Goal: Task Accomplishment & Management: Use online tool/utility

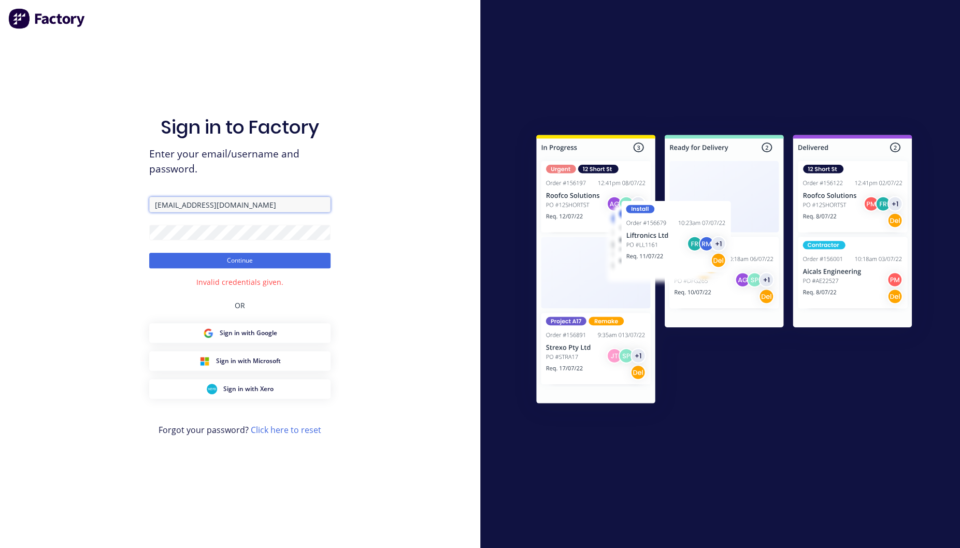
click at [255, 207] on input "fbcuttingallflags@gmail.com" at bounding box center [239, 205] width 181 height 16
click at [126, 235] on div "Sign in to Factory Enter your email/username and password. Flatbeds Continue In…" at bounding box center [240, 274] width 480 height 548
click at [134, 230] on div "Sign in to Factory Enter your email/username and password. fbcuttingallflags@gm…" at bounding box center [240, 274] width 480 height 548
drag, startPoint x: 256, startPoint y: 198, endPoint x: 120, endPoint y: 198, distance: 136.7
click at [120, 198] on div "Sign in to Factory Enter your email/username and password. fbcuttingallflags@gm…" at bounding box center [240, 274] width 480 height 548
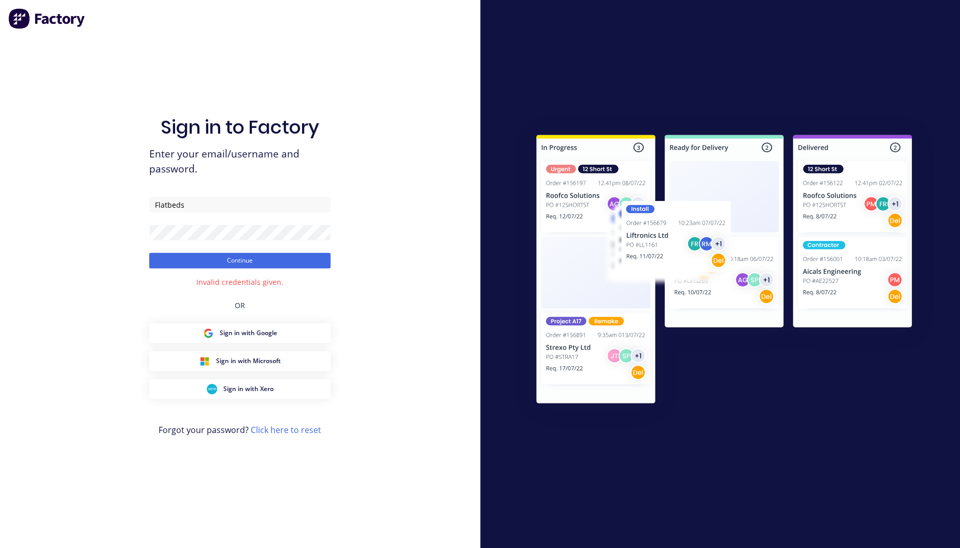
drag, startPoint x: 204, startPoint y: 204, endPoint x: 100, endPoint y: 204, distance: 104.1
click at [100, 204] on div "Sign in to Factory Enter your email/username and password. Flatbeds Continue In…" at bounding box center [240, 274] width 480 height 548
type input "fbcuttingallflags@gmail.com"
click at [149, 253] on button "Continue" at bounding box center [239, 261] width 181 height 16
click at [267, 429] on link "Click here to reset" at bounding box center [286, 429] width 70 height 11
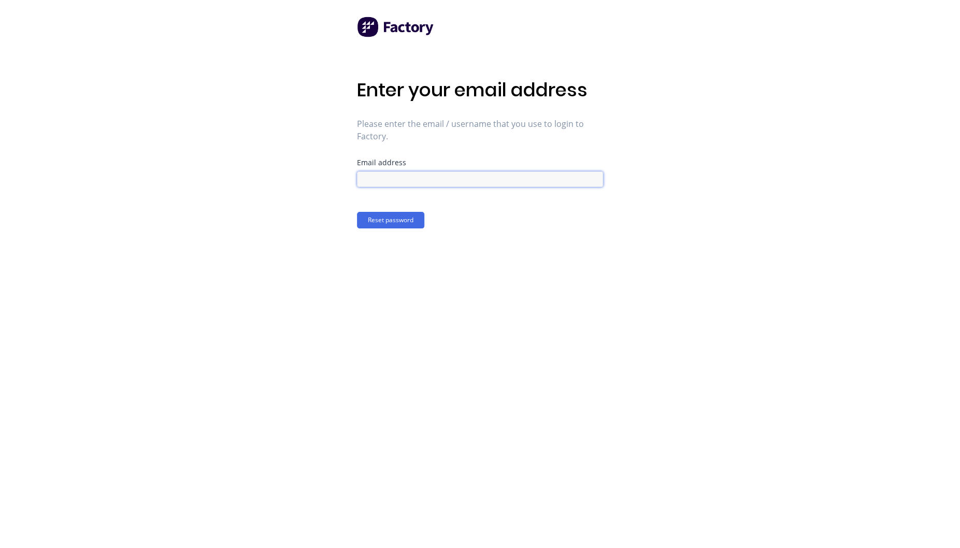
click at [402, 179] on input at bounding box center [480, 179] width 246 height 16
type input "fbcuttingallflags@gmail.com"
click at [380, 222] on button "Reset password" at bounding box center [390, 220] width 67 height 17
click at [405, 270] on button "Confirm new password" at bounding box center [401, 273] width 88 height 17
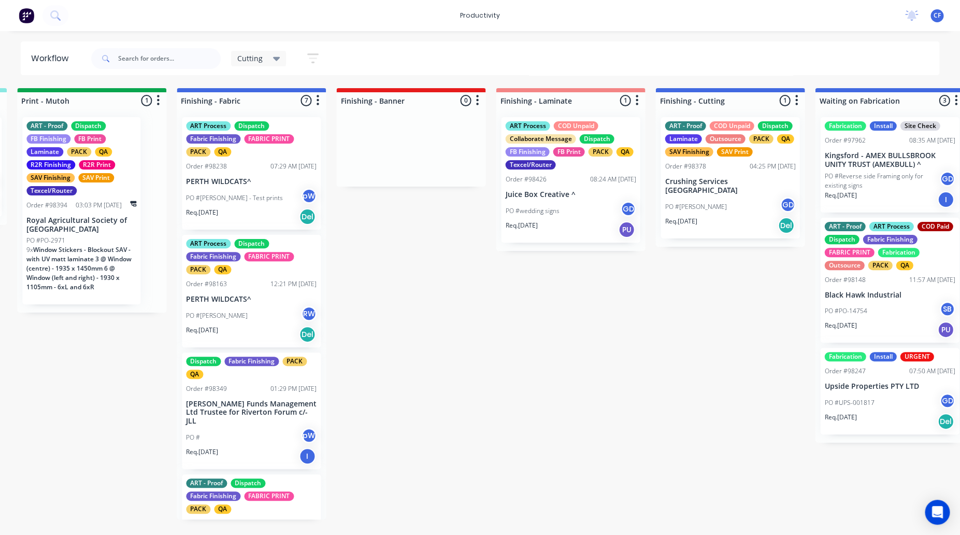
scroll to position [0, 656]
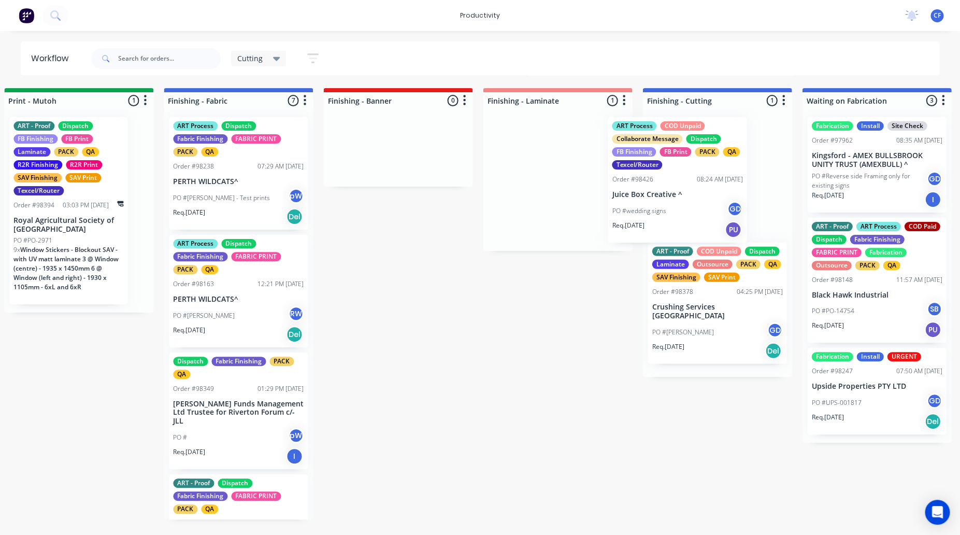
drag, startPoint x: 544, startPoint y: 178, endPoint x: 668, endPoint y: 179, distance: 124.3
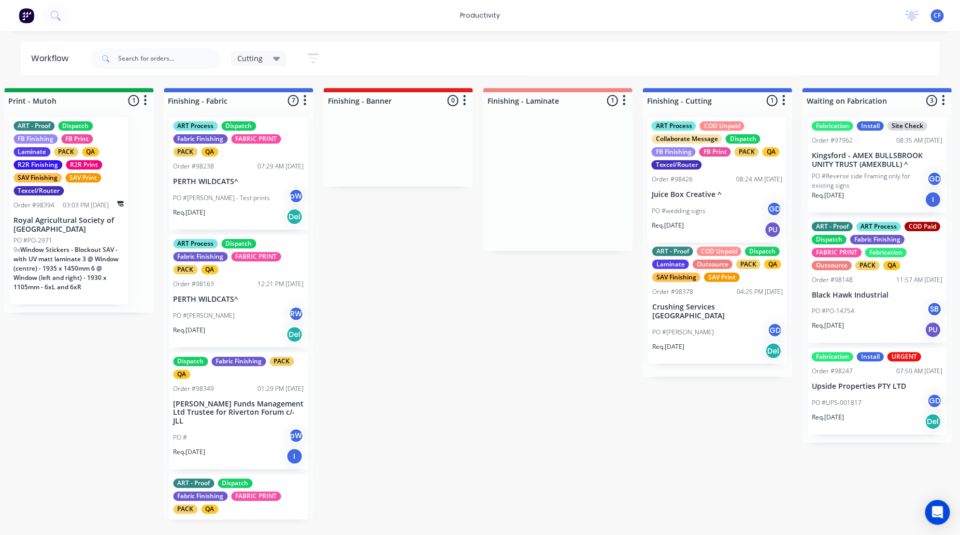
click at [718, 159] on div "ART - Proof COD Unpaid Dispatch Laminate Outsource PACK QA SAV Finishing SAV Pr…" at bounding box center [716, 243] width 149 height 268
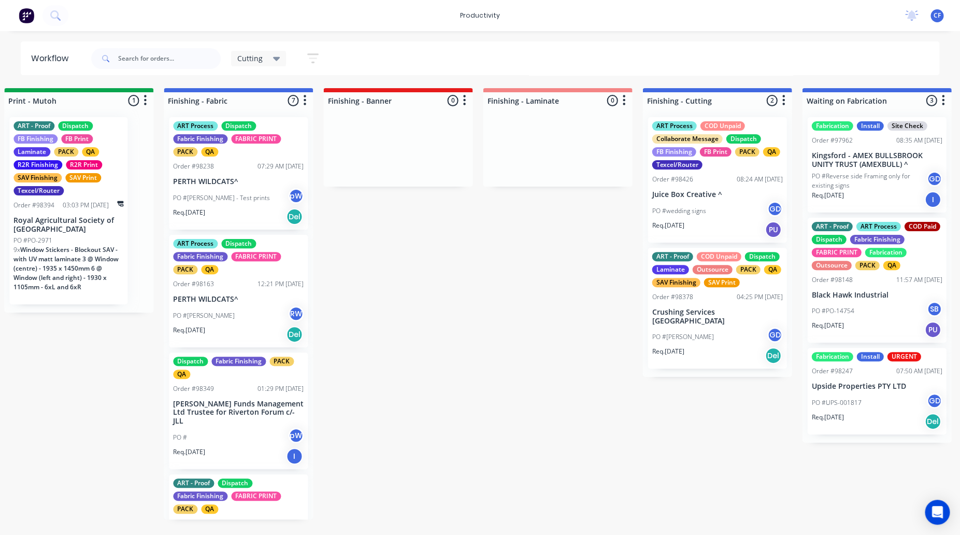
click at [697, 166] on div "Texcel/Router" at bounding box center [677, 164] width 50 height 9
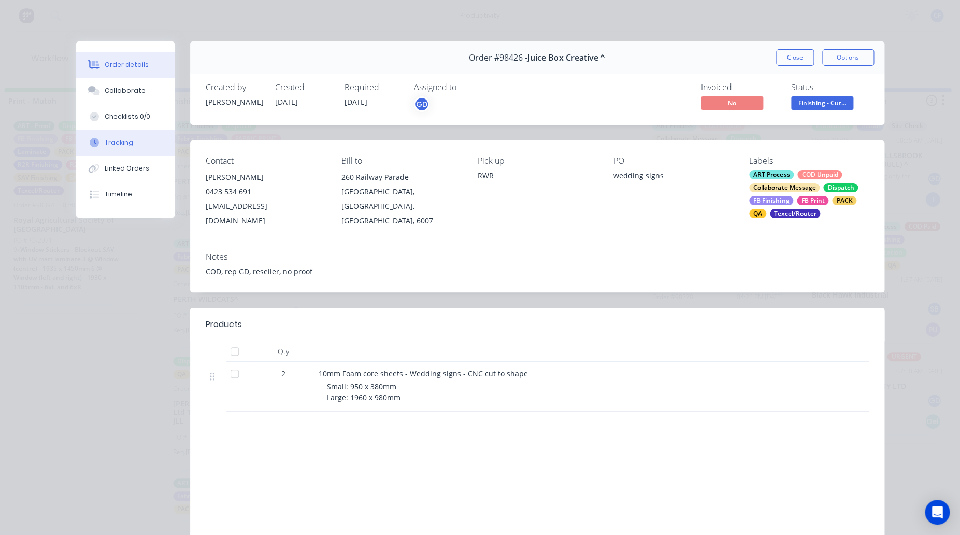
click at [117, 131] on button "Tracking" at bounding box center [125, 142] width 98 height 26
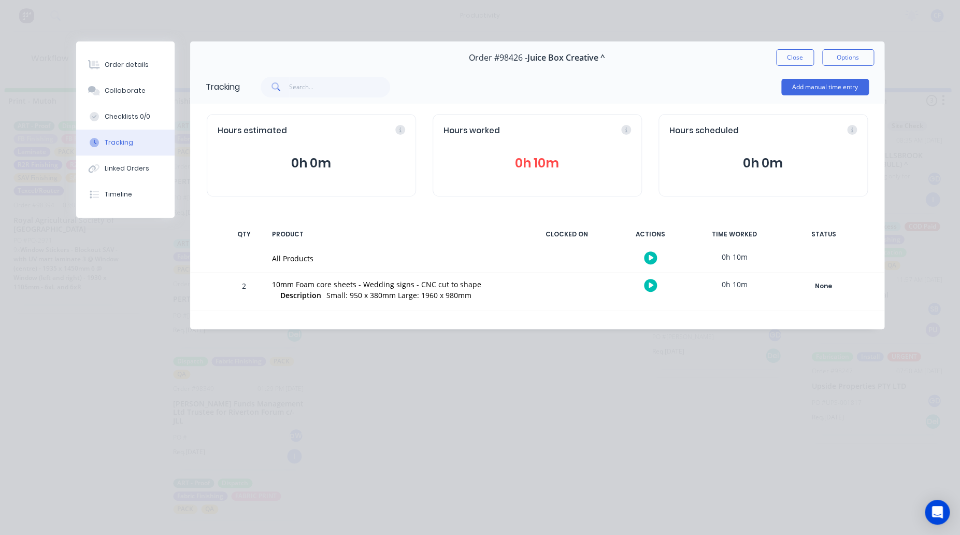
click at [652, 283] on icon "button" at bounding box center [650, 285] width 5 height 7
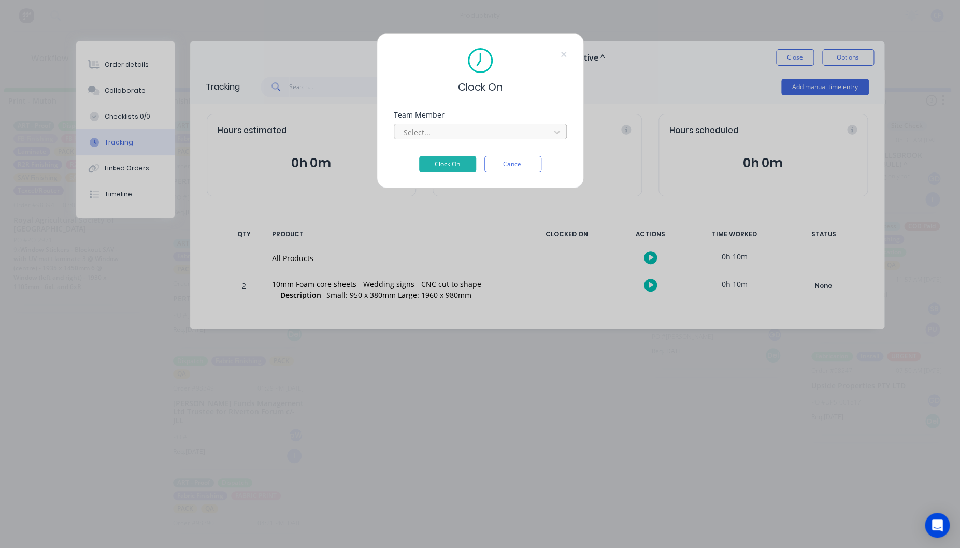
click at [422, 126] on div at bounding box center [473, 132] width 142 height 13
click at [424, 135] on div at bounding box center [473, 132] width 142 height 13
type input "pr"
click at [419, 156] on button "Clock On" at bounding box center [447, 164] width 57 height 17
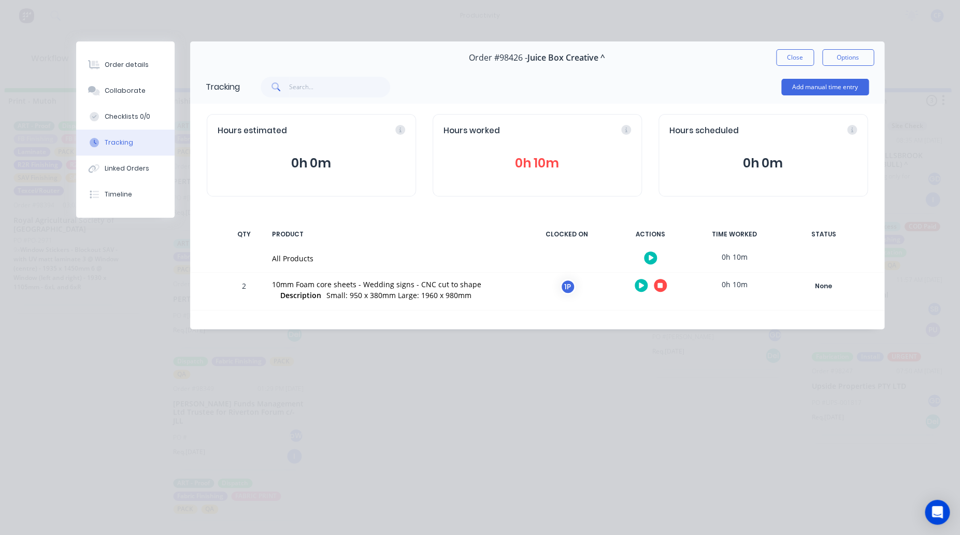
click at [654, 286] on button "button" at bounding box center [660, 285] width 13 height 13
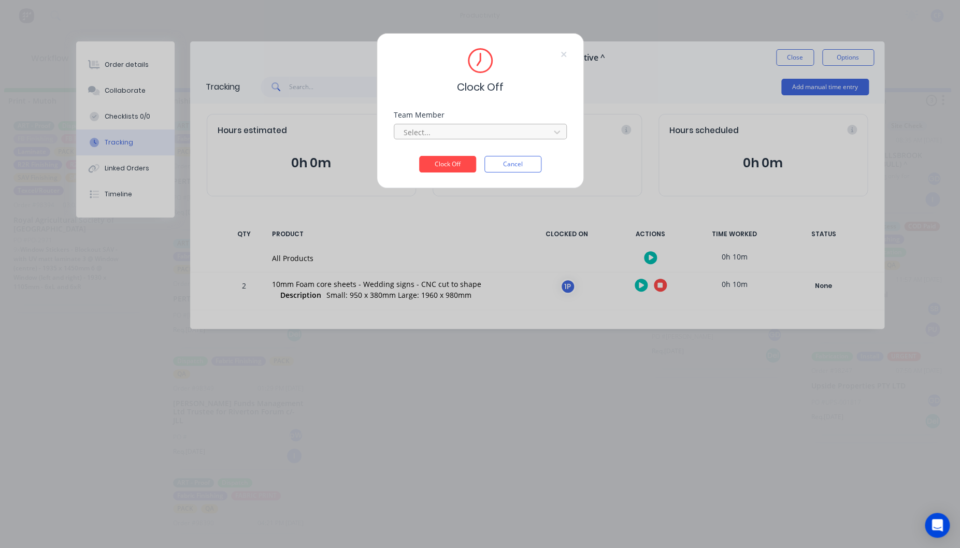
click at [450, 133] on div at bounding box center [473, 132] width 142 height 13
type input "pro"
click at [419, 156] on button "Clock Off" at bounding box center [447, 164] width 57 height 17
click at [419, 164] on button "Clock Off" at bounding box center [447, 172] width 57 height 17
click at [513, 167] on button "Cancel" at bounding box center [512, 172] width 57 height 17
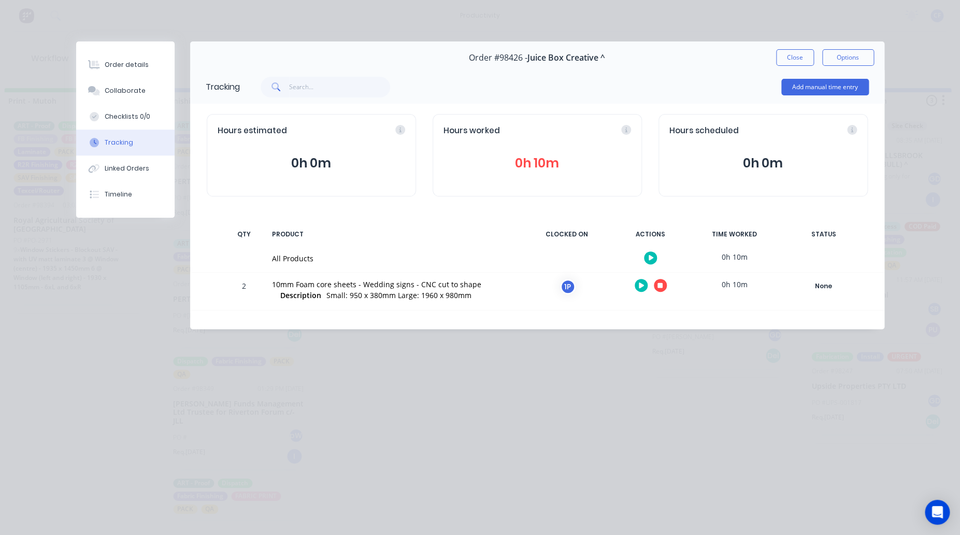
click at [639, 287] on button "button" at bounding box center [641, 285] width 13 height 13
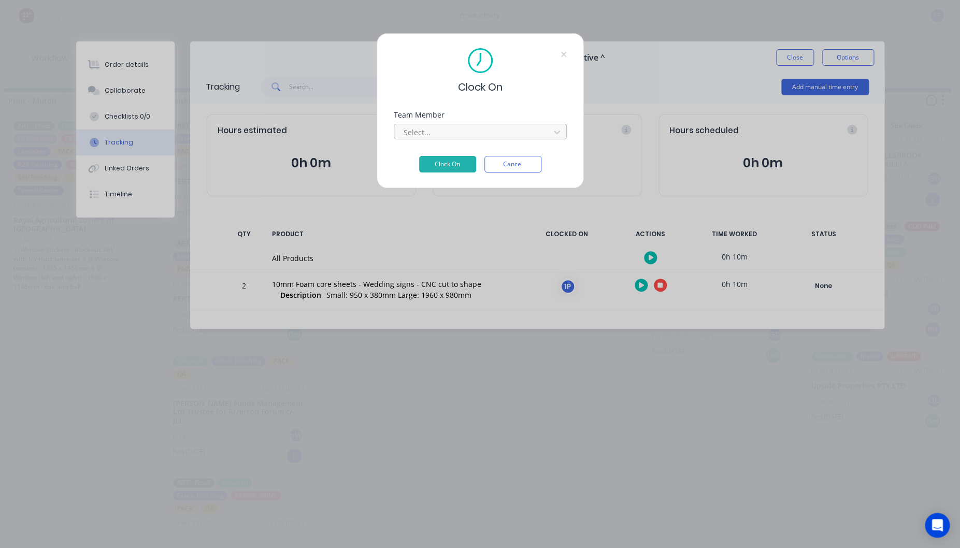
click at [495, 134] on div at bounding box center [473, 132] width 142 height 13
type input "pro"
click at [419, 156] on button "Clock On" at bounding box center [447, 164] width 57 height 17
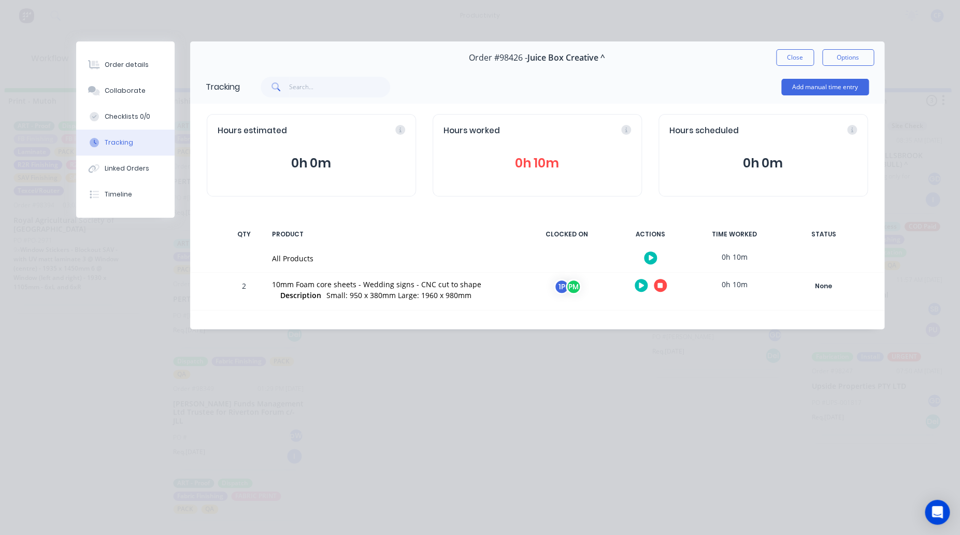
click at [662, 287] on button "button" at bounding box center [660, 285] width 13 height 13
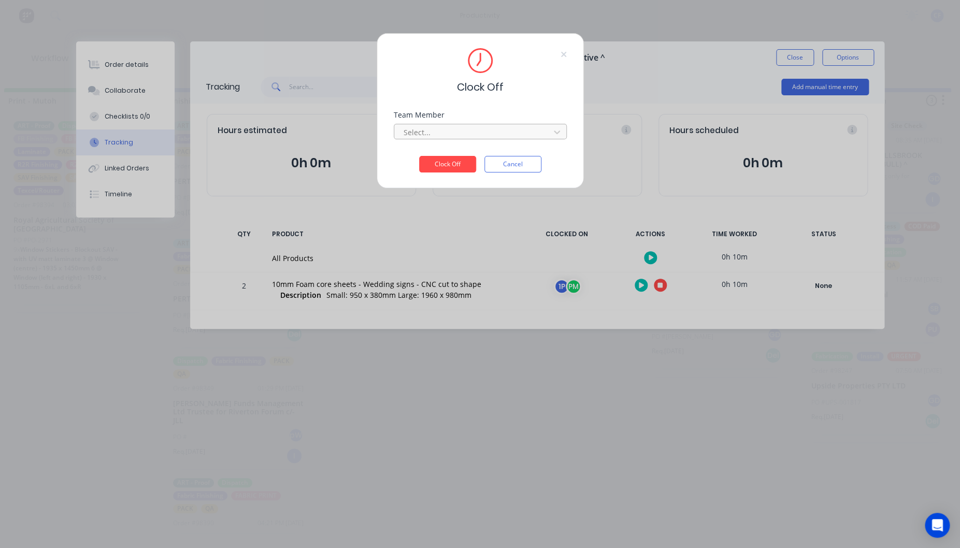
click at [440, 134] on div at bounding box center [473, 132] width 142 height 13
type input "1"
click at [434, 159] on button "Clock Off" at bounding box center [447, 164] width 57 height 17
